Goal: Communication & Community: Connect with others

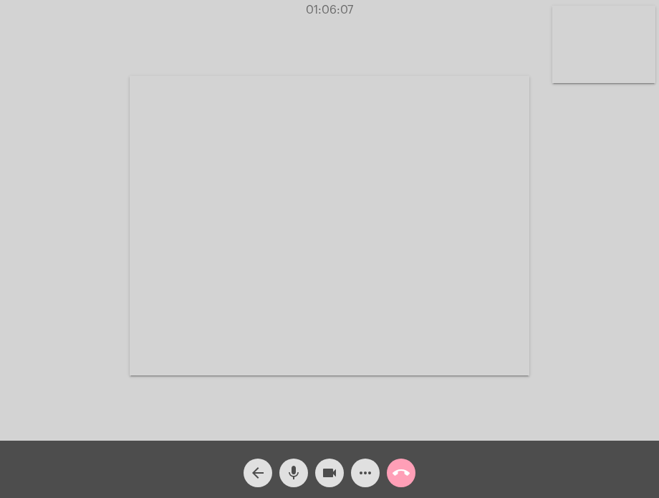
click at [392, 484] on button "call_end" at bounding box center [401, 473] width 29 height 29
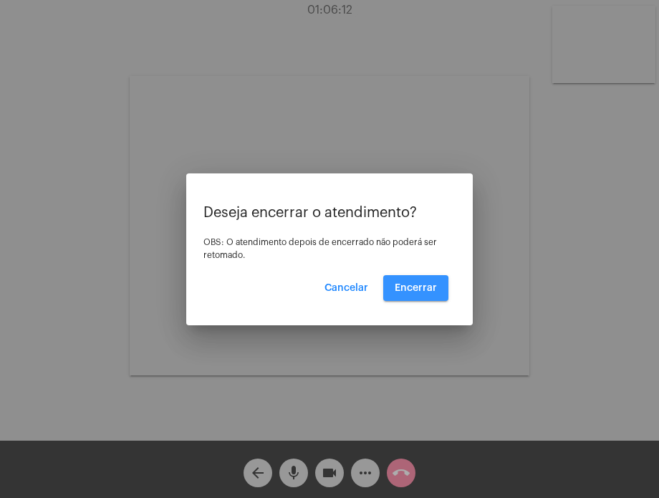
click at [404, 291] on span "Encerrar" at bounding box center [416, 288] width 42 height 10
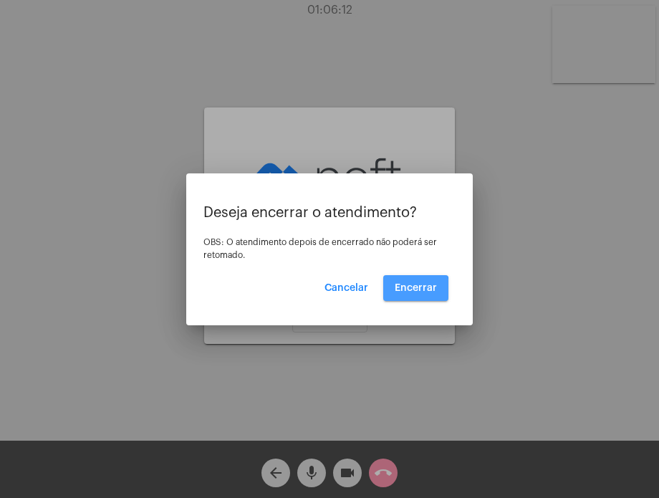
click at [404, 291] on span "Encerrar" at bounding box center [416, 288] width 42 height 10
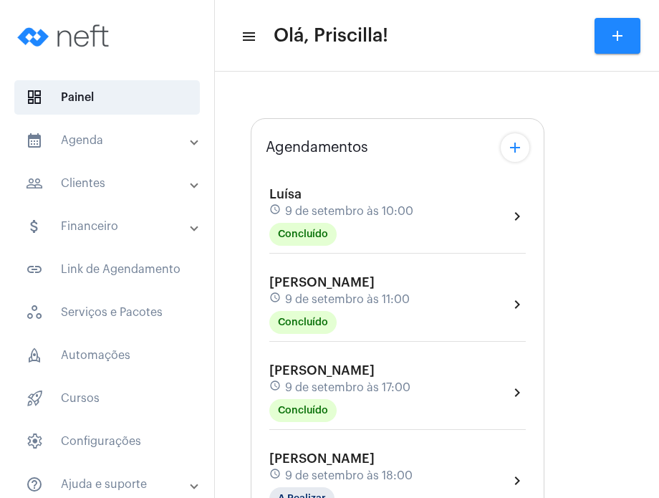
type input "[URL][DOMAIN_NAME][PERSON_NAME][PERSON_NAME]"
